Goal: Task Accomplishment & Management: Manage account settings

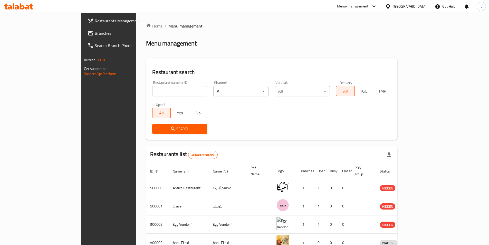
click at [393, 6] on div at bounding box center [388, 7] width 7 height 6
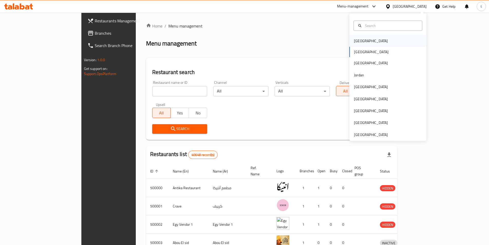
click at [364, 44] on div "[GEOGRAPHIC_DATA]" at bounding box center [371, 41] width 42 height 12
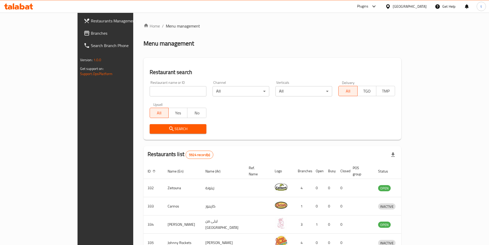
click at [84, 35] on icon at bounding box center [87, 33] width 6 height 6
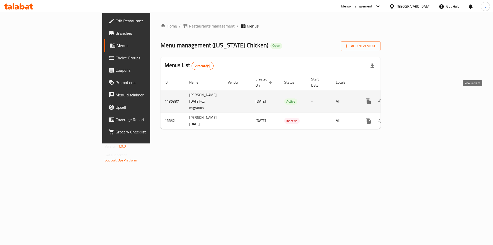
click at [411, 100] on link "enhanced table" at bounding box center [405, 101] width 12 height 12
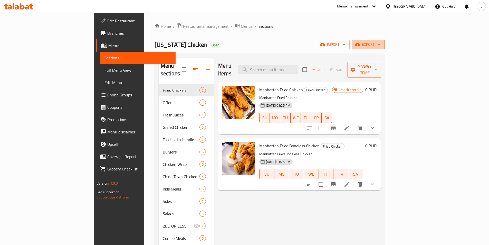
click at [380, 44] on span "export" at bounding box center [368, 44] width 25 height 6
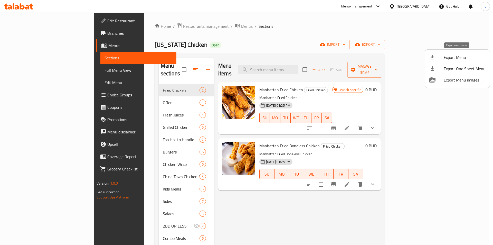
click at [456, 54] on span "Export Menu" at bounding box center [464, 57] width 42 height 6
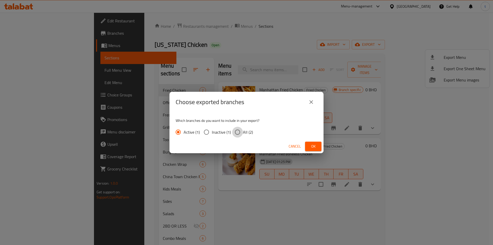
click at [236, 132] on input "All (2)" at bounding box center [237, 131] width 11 height 11
radio input "true"
click at [316, 147] on span "Ok" at bounding box center [313, 146] width 8 height 6
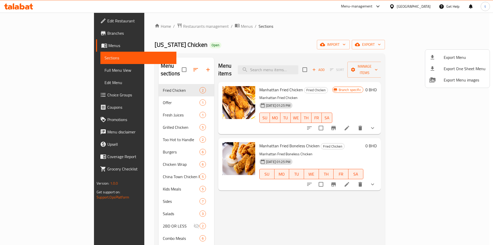
click at [112, 106] on div at bounding box center [246, 122] width 493 height 245
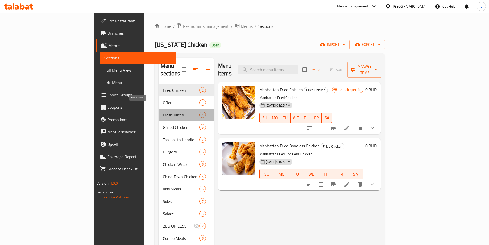
click at [163, 112] on span "Fresh Juices" at bounding box center [181, 115] width 37 height 6
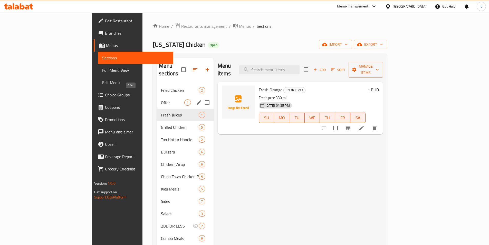
click at [161, 99] on span "Offer" at bounding box center [172, 102] width 23 height 6
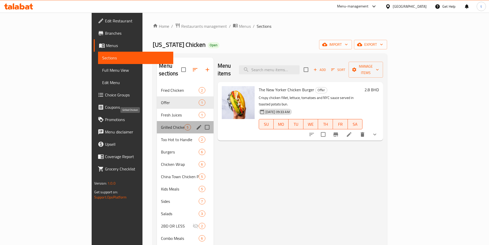
click at [161, 124] on span "Grilled Chicken" at bounding box center [172, 127] width 23 height 6
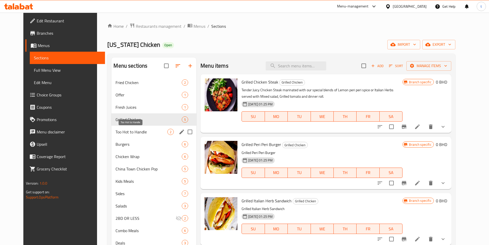
click at [115, 133] on span "Too Hot to Handle" at bounding box center [141, 132] width 52 height 6
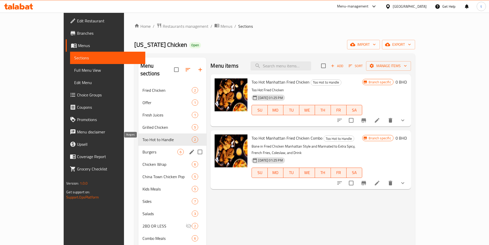
click at [142, 149] on span "Burgers" at bounding box center [159, 152] width 35 height 6
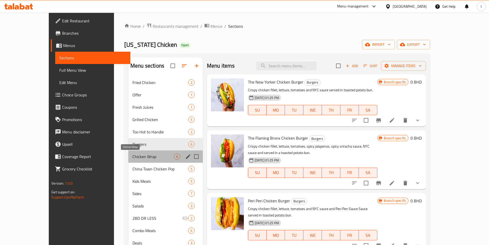
click at [132, 159] on span "Chicken Wrap" at bounding box center [152, 156] width 41 height 6
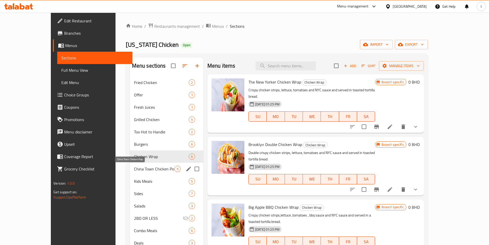
click at [134, 170] on span "China Town Chicken Pop" at bounding box center [154, 168] width 40 height 6
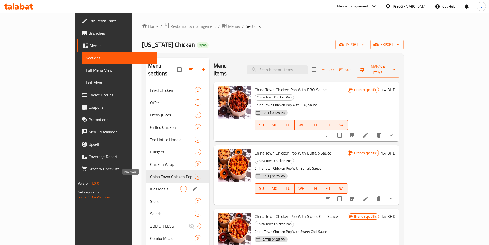
click at [150, 186] on span "Kids Meals" at bounding box center [165, 189] width 30 height 6
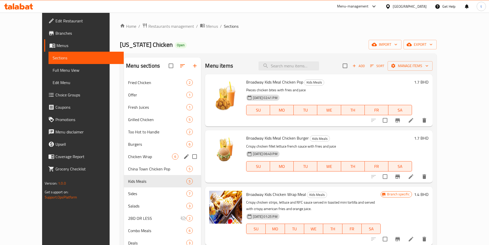
scroll to position [72, 0]
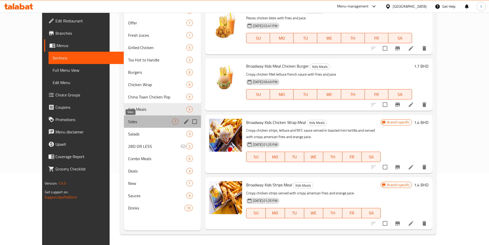
click at [128, 123] on span "Sides" at bounding box center [150, 121] width 44 height 6
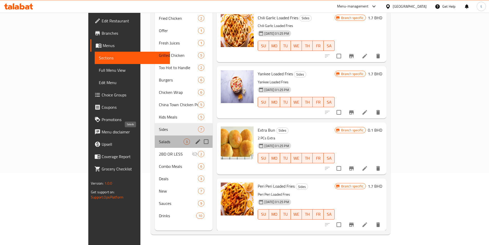
click at [159, 138] on span "Salads" at bounding box center [171, 141] width 25 height 6
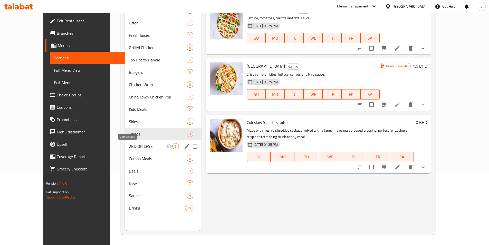
click at [129, 144] on span "2BD OR LESS" at bounding box center [147, 146] width 37 height 6
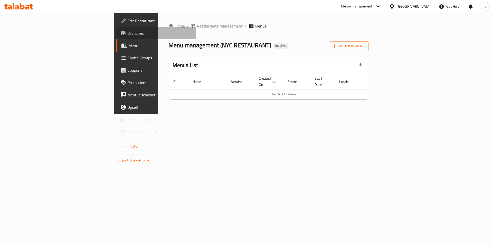
click at [127, 31] on span "Branches" at bounding box center [159, 33] width 65 height 6
click at [364, 49] on span "Add New Menu" at bounding box center [349, 46] width 32 height 6
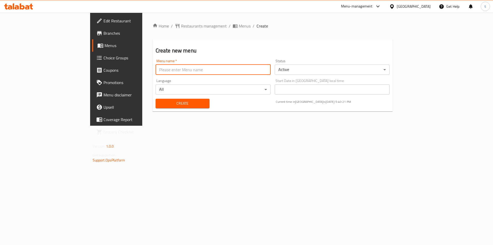
click at [226, 69] on input "text" at bounding box center [212, 69] width 115 height 10
type input "12/8/2025"
click at [155, 107] on button "Create" at bounding box center [182, 103] width 54 height 9
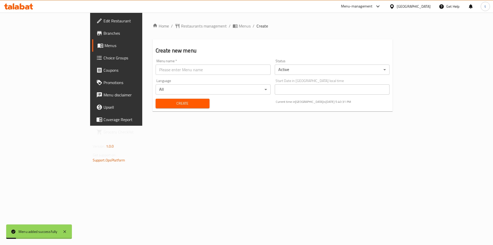
click at [104, 47] on span "Menus" at bounding box center [136, 45] width 64 height 6
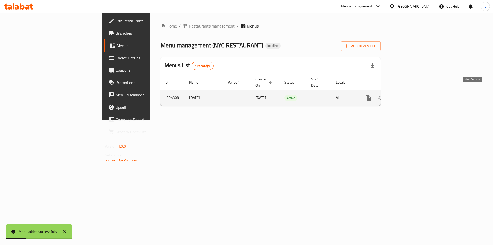
click at [408, 95] on icon "enhanced table" at bounding box center [405, 98] width 6 height 6
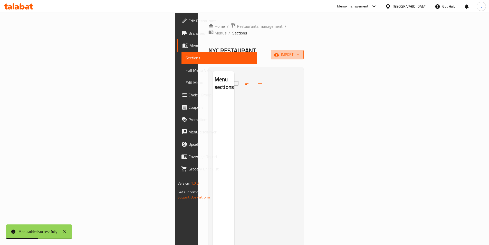
click at [299, 51] on span "import" at bounding box center [287, 54] width 25 height 6
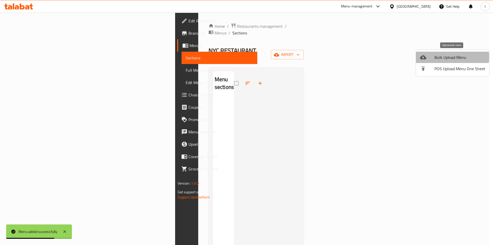
click at [434, 57] on span "Bulk Upload Menu" at bounding box center [459, 57] width 51 height 6
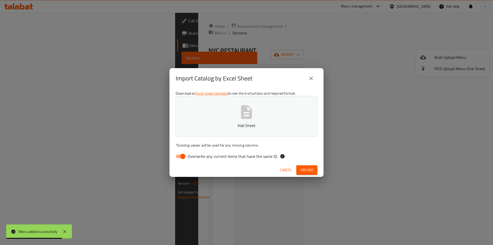
click at [184, 152] on input "Overwrite any current items that have the same ID." at bounding box center [182, 156] width 29 height 10
checkbox input "false"
click at [307, 172] on span "Upload" at bounding box center [306, 170] width 13 height 6
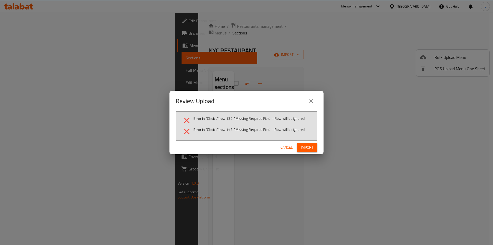
click at [281, 145] on span "Cancel" at bounding box center [286, 147] width 12 height 6
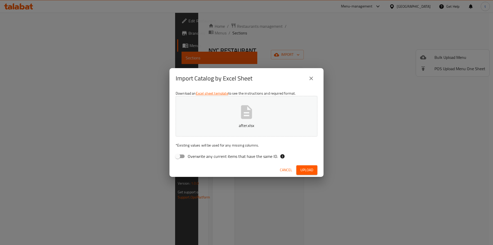
click at [309, 170] on span "Upload" at bounding box center [306, 170] width 13 height 6
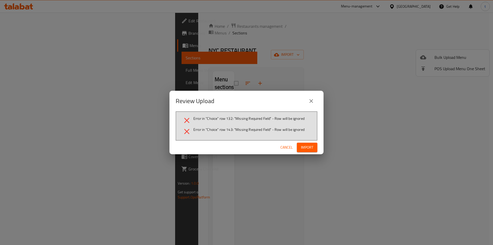
click at [285, 146] on span "Cancel" at bounding box center [286, 147] width 12 height 6
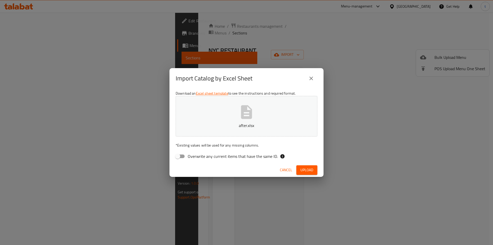
click at [309, 78] on icon "close" at bounding box center [311, 78] width 6 height 6
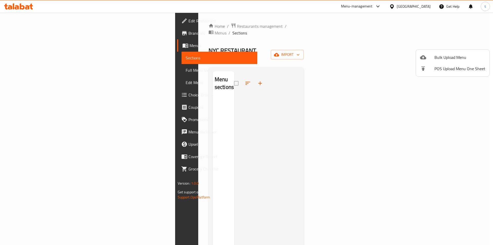
click at [304, 140] on div at bounding box center [246, 122] width 493 height 245
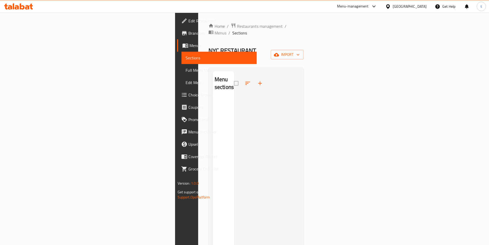
click at [300, 102] on div at bounding box center [266, 193] width 65 height 245
click at [304, 50] on button "import" at bounding box center [287, 54] width 33 height 9
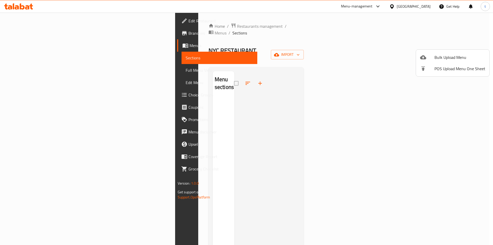
click at [442, 54] on span "Bulk Upload Menu" at bounding box center [459, 57] width 51 height 6
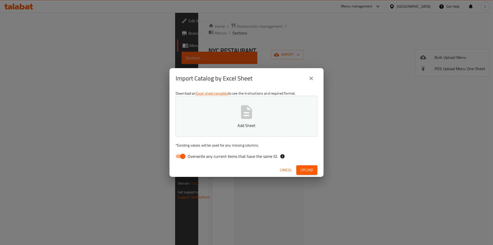
click at [186, 157] on input "Overwrite any current items that have the same ID." at bounding box center [182, 156] width 29 height 10
checkbox input "false"
click at [215, 124] on p "Add Sheet" at bounding box center [246, 125] width 126 height 6
click at [302, 168] on span "Upload" at bounding box center [306, 170] width 13 height 6
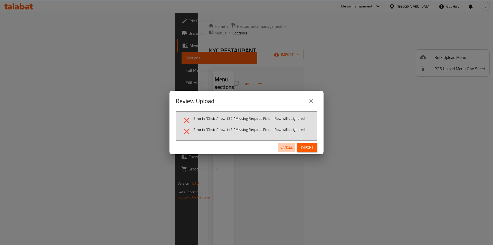
click at [286, 145] on span "Cancel" at bounding box center [286, 147] width 12 height 6
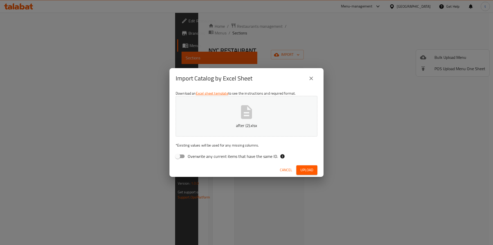
click at [309, 167] on span "Upload" at bounding box center [306, 170] width 13 height 6
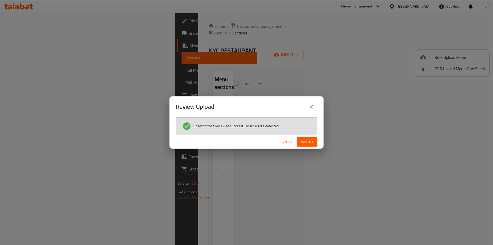
click at [305, 144] on span "Import" at bounding box center [307, 142] width 12 height 6
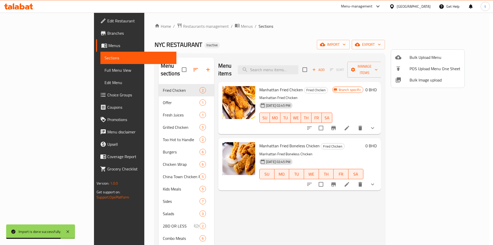
click at [37, 69] on div at bounding box center [246, 122] width 493 height 245
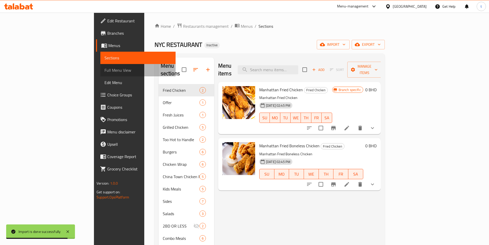
click at [104, 69] on span "Full Menu View" at bounding box center [137, 70] width 67 height 6
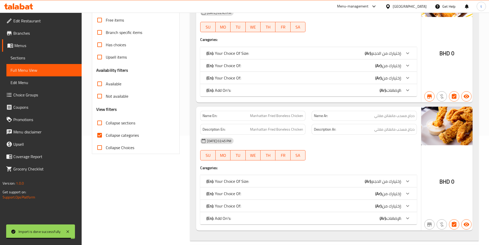
scroll to position [128, 0]
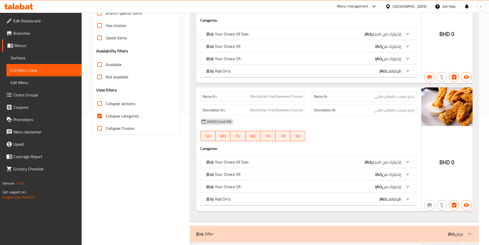
click at [100, 113] on input "Collapse categories" at bounding box center [99, 116] width 12 height 12
checkbox input "false"
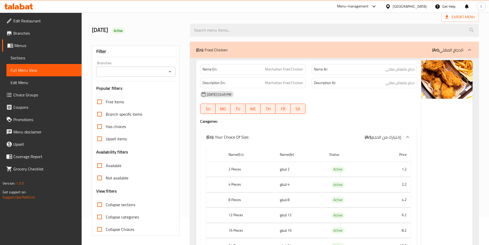
scroll to position [0, 0]
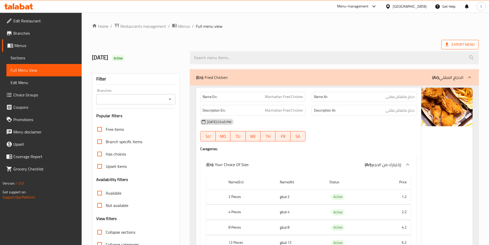
click at [463, 45] on span "Export Menu" at bounding box center [459, 44] width 29 height 6
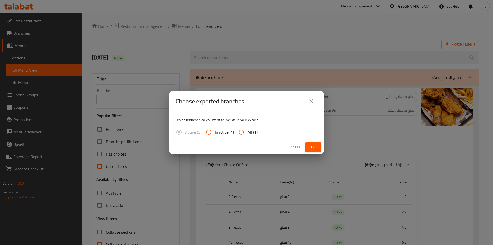
click at [239, 135] on input "All (1)" at bounding box center [241, 132] width 12 height 12
radio input "true"
click at [314, 149] on span "Ok" at bounding box center [313, 147] width 8 height 6
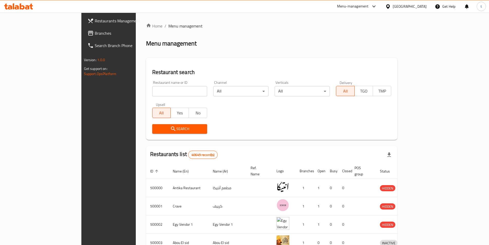
click at [260, 56] on div "Home / Menu management Menu management Restaurant search Restaurant name or ID …" at bounding box center [271, 200] width 251 height 355
click at [95, 36] on span "Branches" at bounding box center [127, 33] width 64 height 6
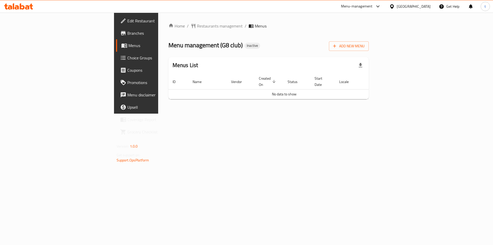
click at [116, 25] on link "Edit Restaurant" at bounding box center [156, 21] width 80 height 12
